Goal: Book appointment/travel/reservation

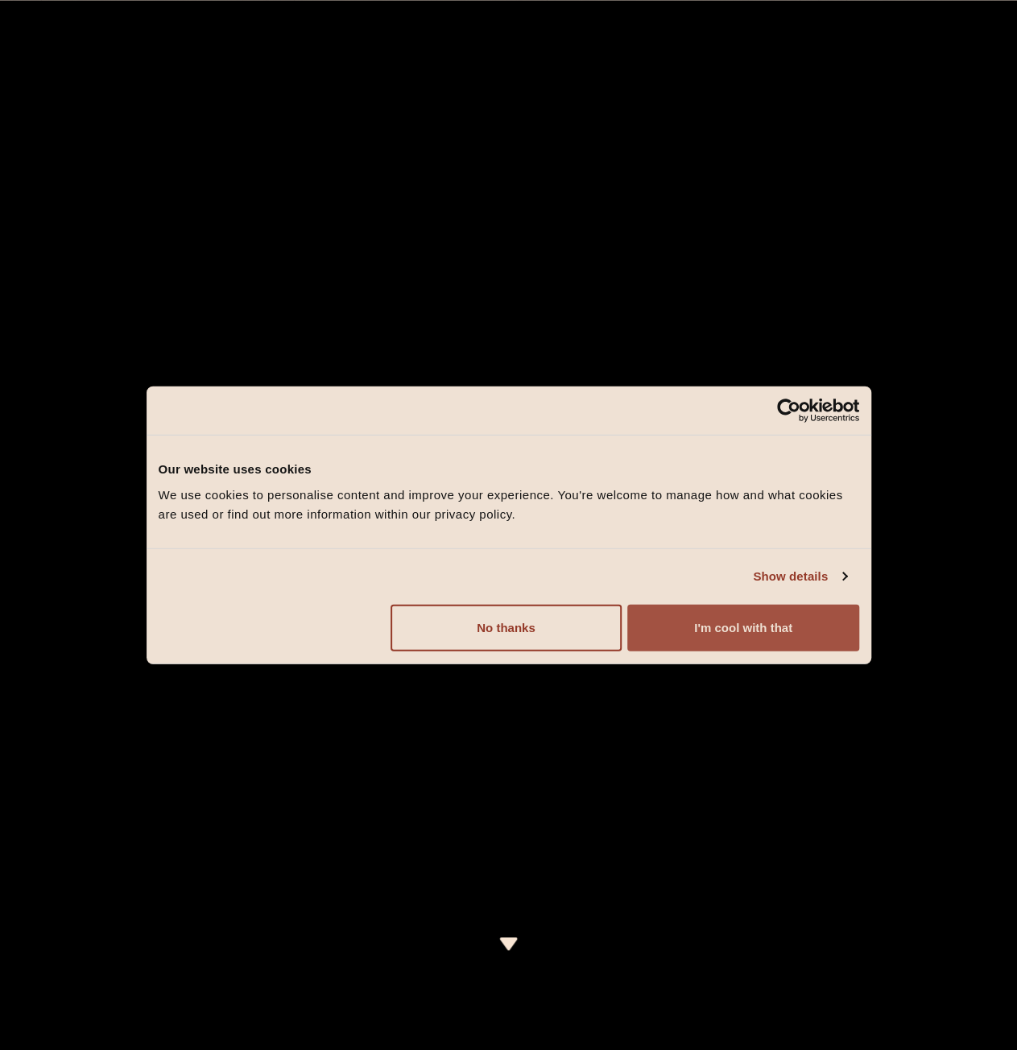
click at [717, 621] on button "I'm cool with that" at bounding box center [742, 627] width 231 height 47
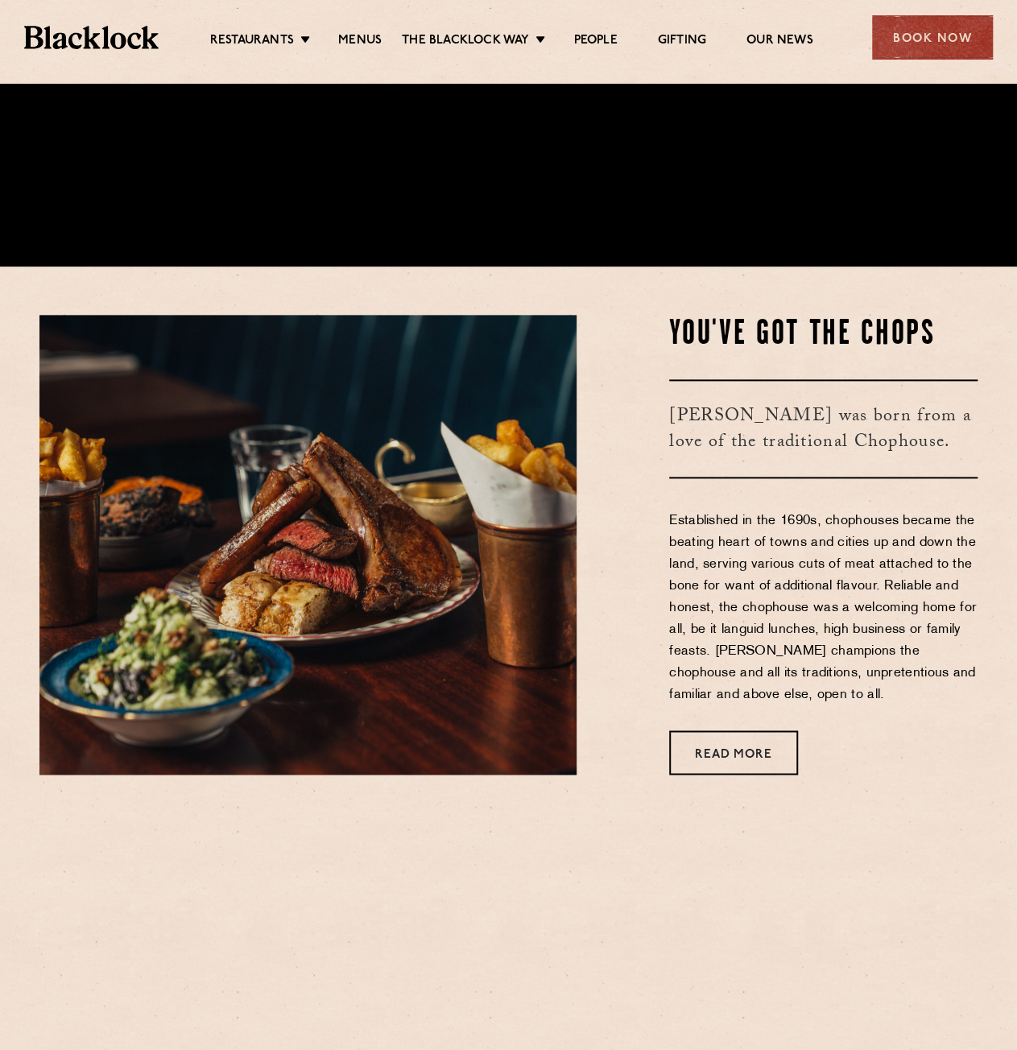
scroll to position [966, 0]
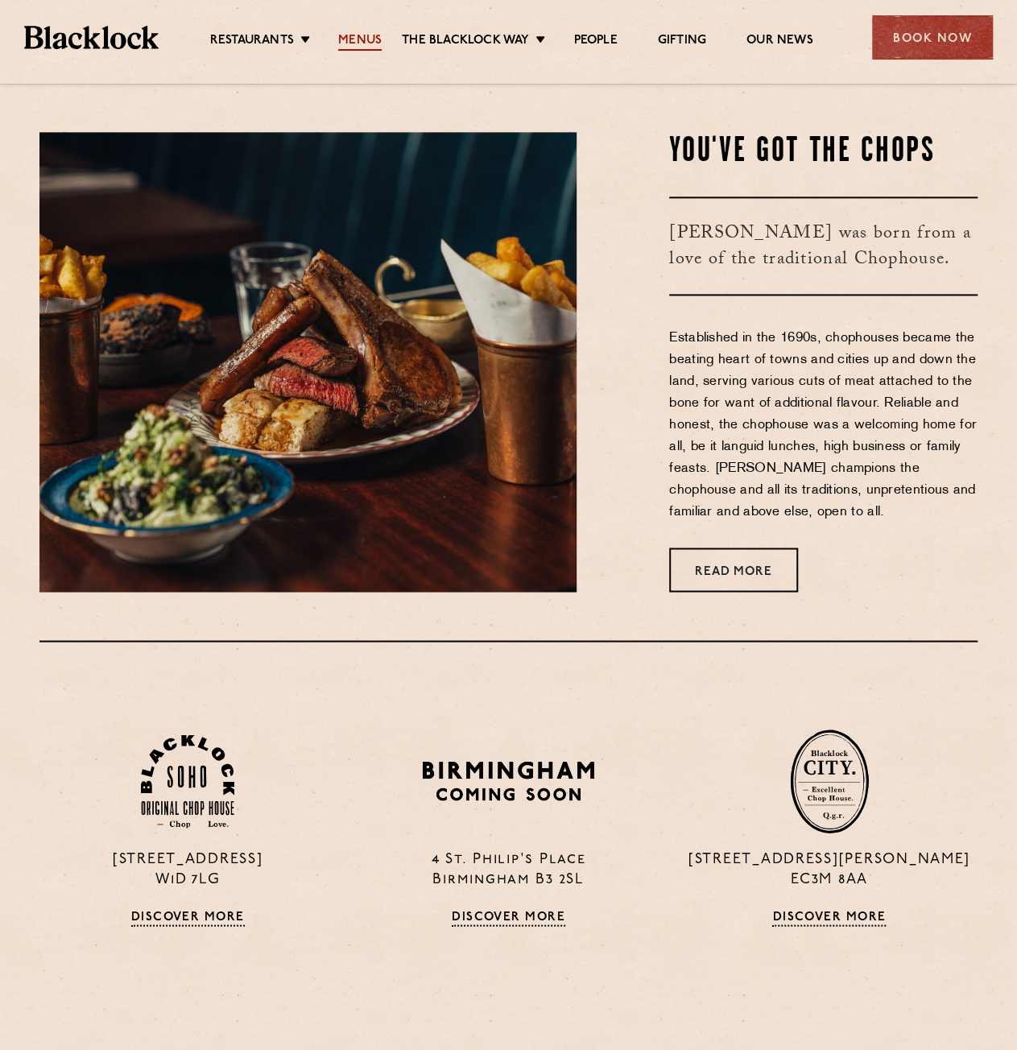
click at [340, 36] on link "Menus" at bounding box center [359, 42] width 43 height 18
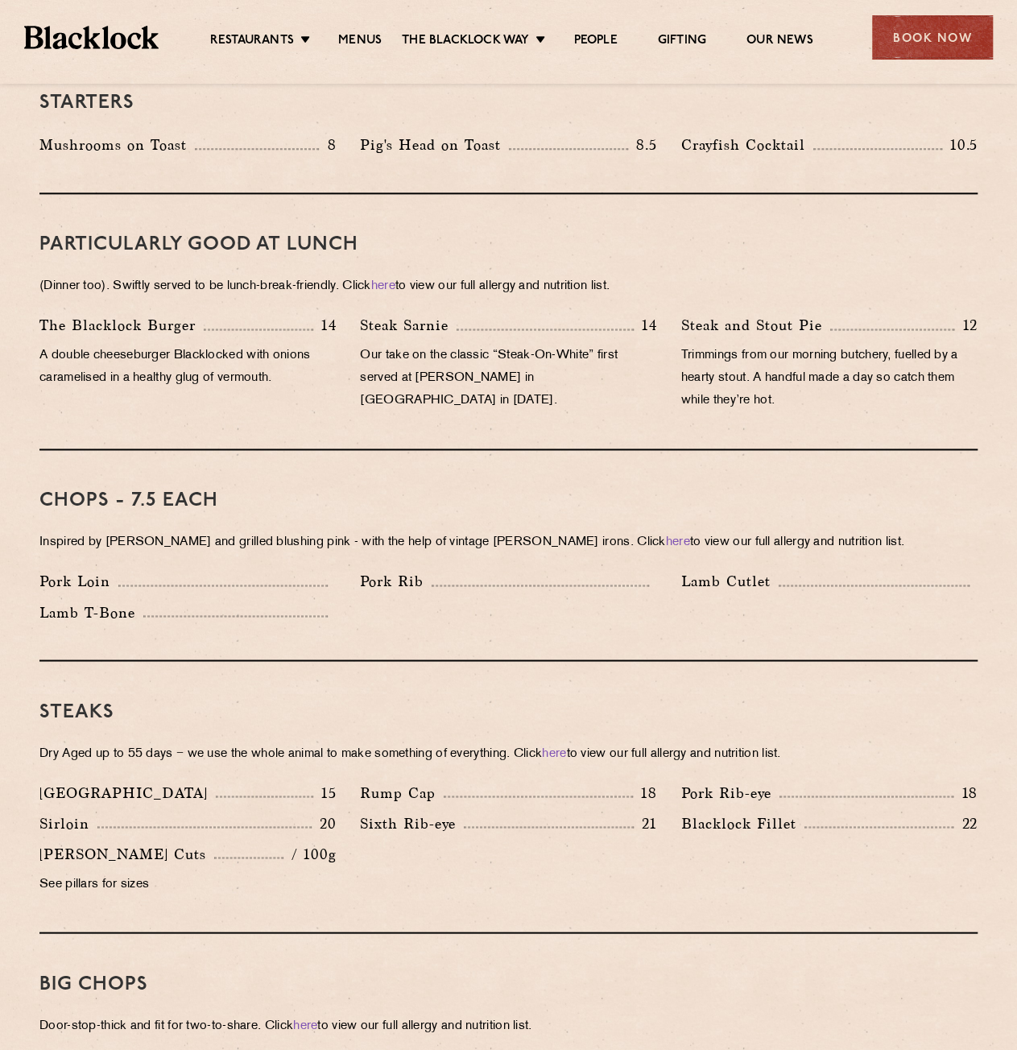
scroll to position [966, 0]
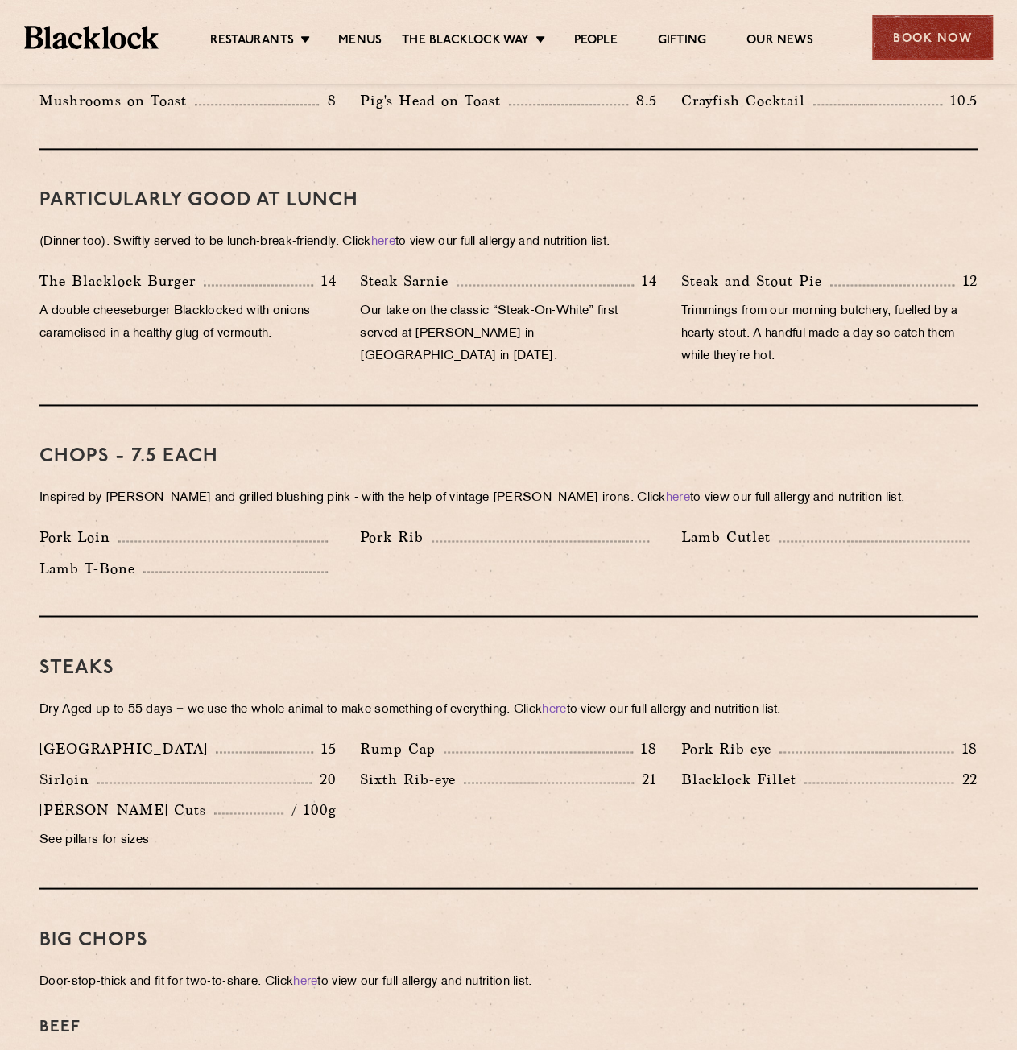
click at [915, 43] on div "Book Now" at bounding box center [932, 37] width 121 height 44
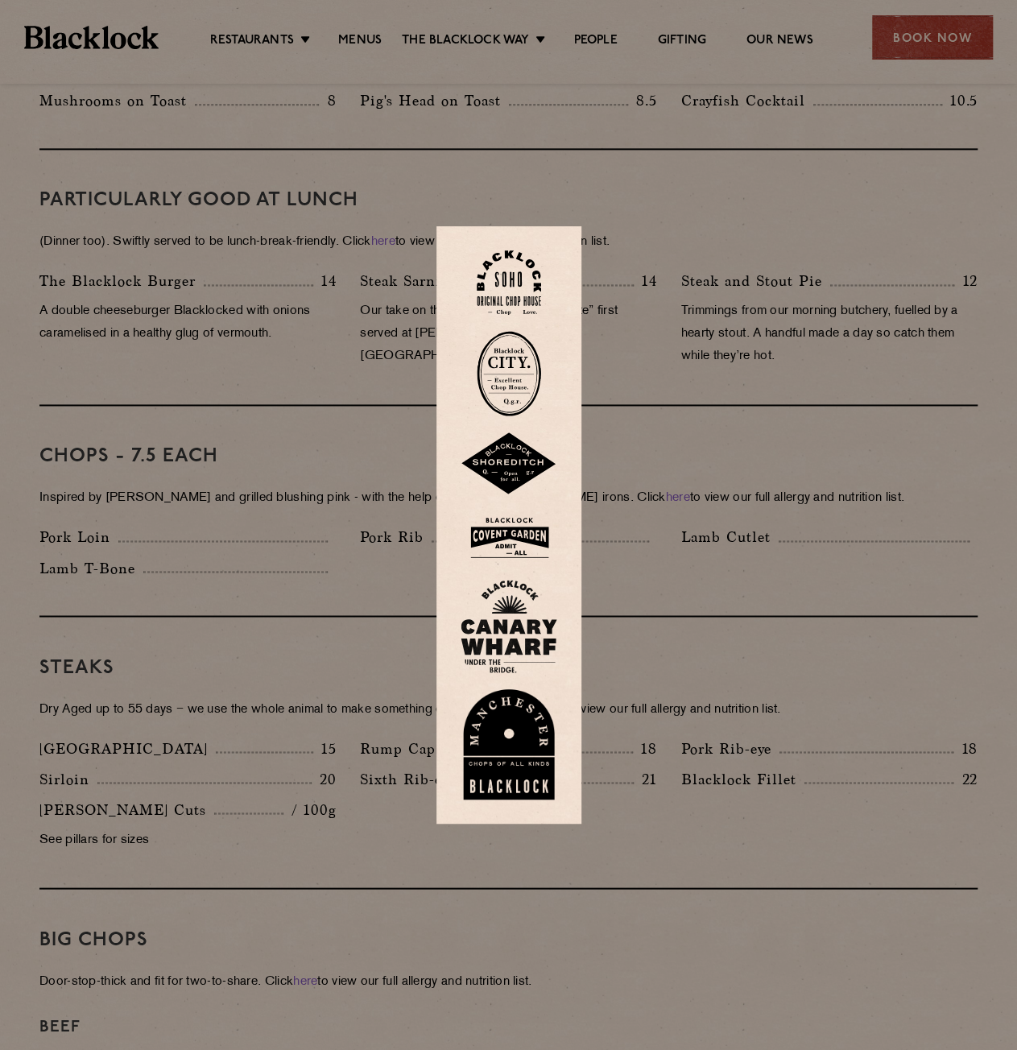
click at [510, 276] on img at bounding box center [509, 282] width 64 height 65
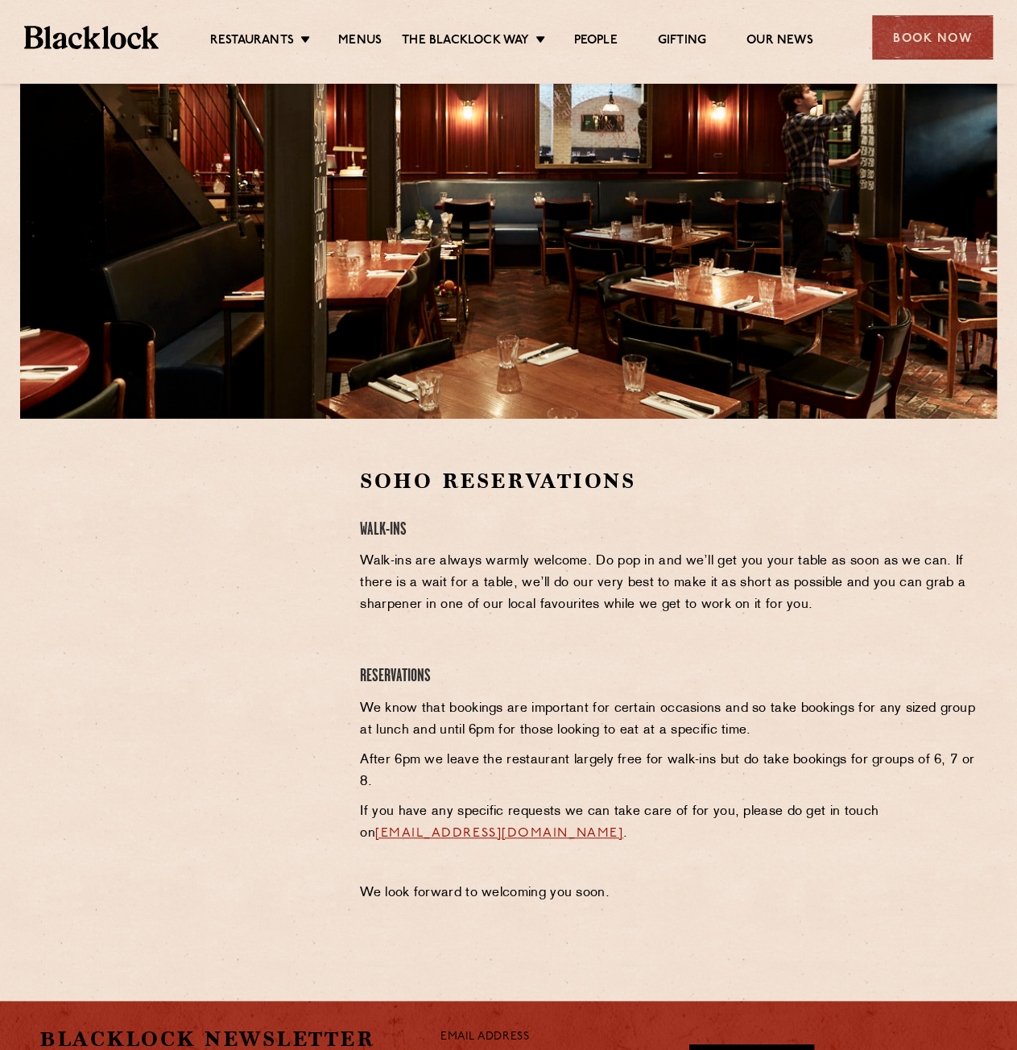
scroll to position [322, 0]
